Goal: Task Accomplishment & Management: Manage account settings

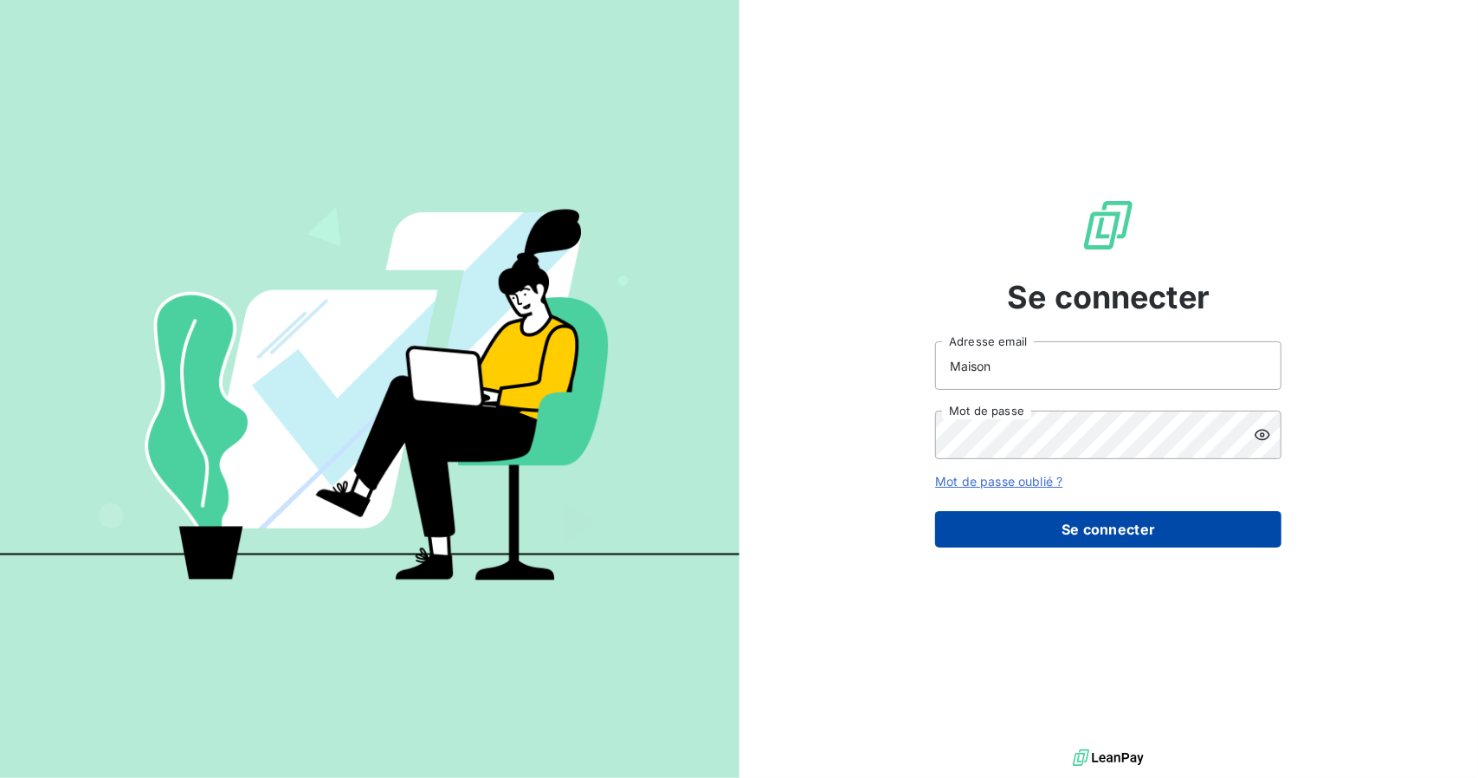
click at [1037, 534] on button "Se connecter" at bounding box center [1108, 529] width 346 height 36
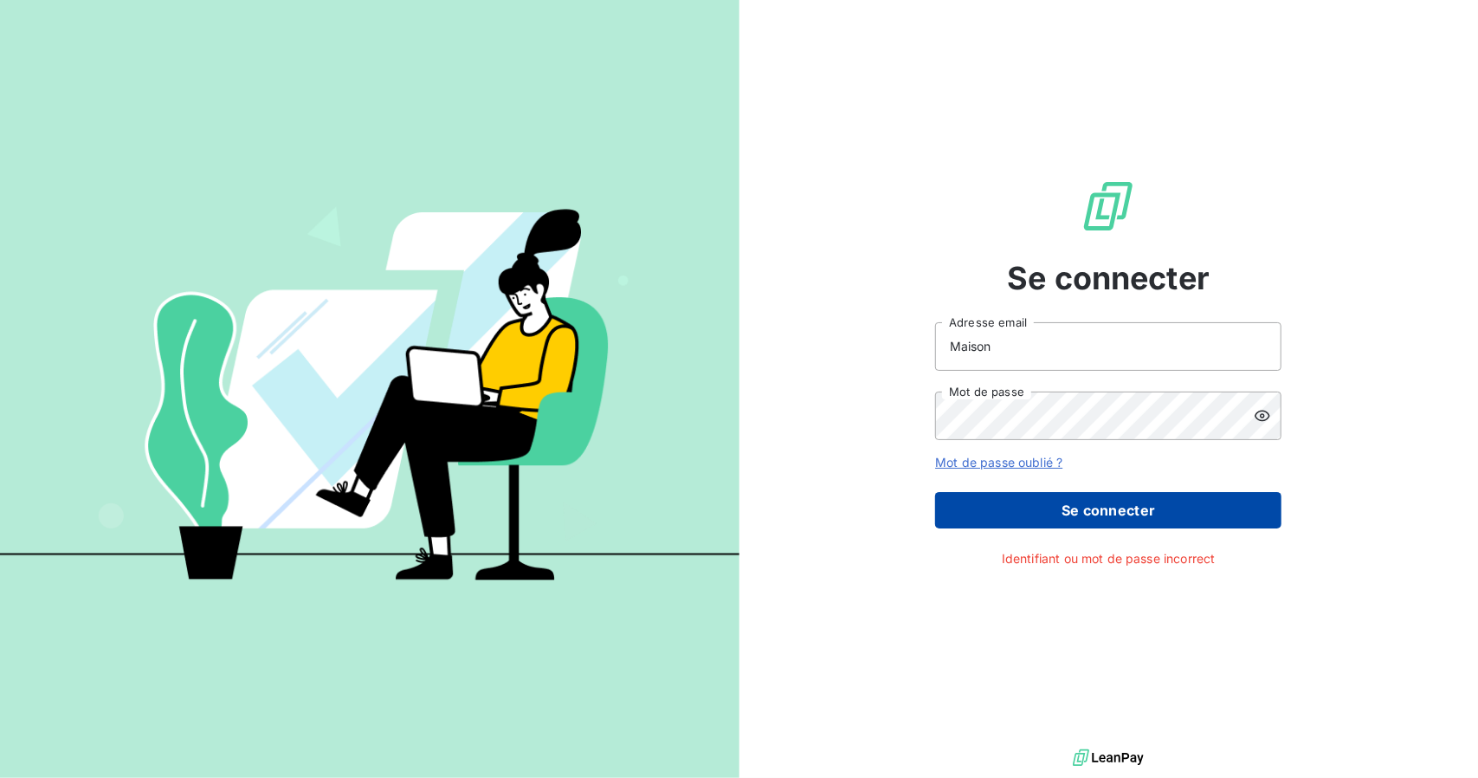
click at [1090, 502] on button "Se connecter" at bounding box center [1108, 510] width 346 height 36
click at [1258, 417] on icon at bounding box center [1263, 415] width 16 height 11
click at [1258, 417] on icon at bounding box center [1263, 416] width 16 height 12
click at [1024, 341] on input "Maison" at bounding box center [1108, 346] width 346 height 49
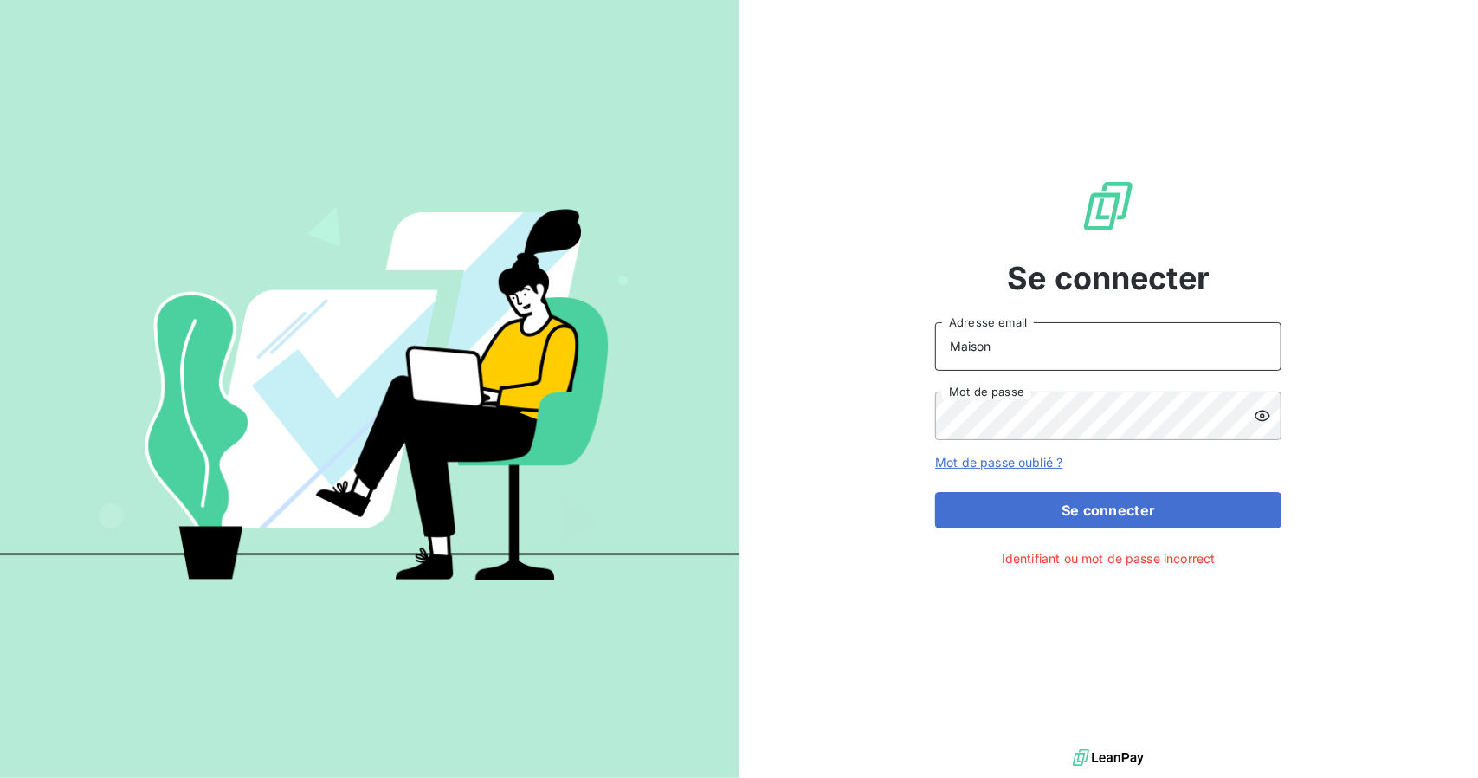
click at [1024, 341] on input "Maison" at bounding box center [1108, 346] width 346 height 49
type input "l"
type input "[PERSON_NAME][EMAIL_ADDRESS][DOMAIN_NAME]"
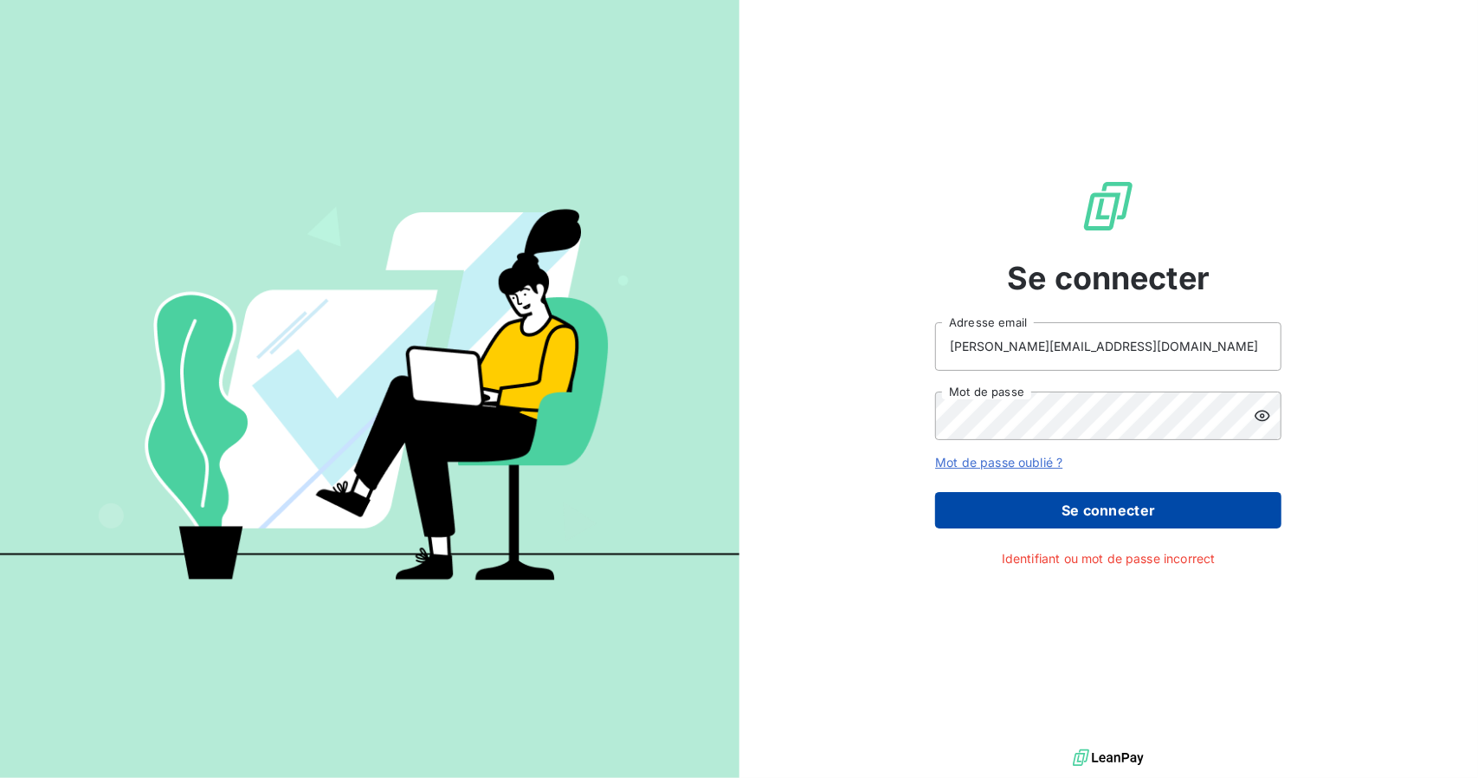
click at [1034, 513] on button "Se connecter" at bounding box center [1108, 510] width 346 height 36
